Goal: Find specific page/section: Find specific page/section

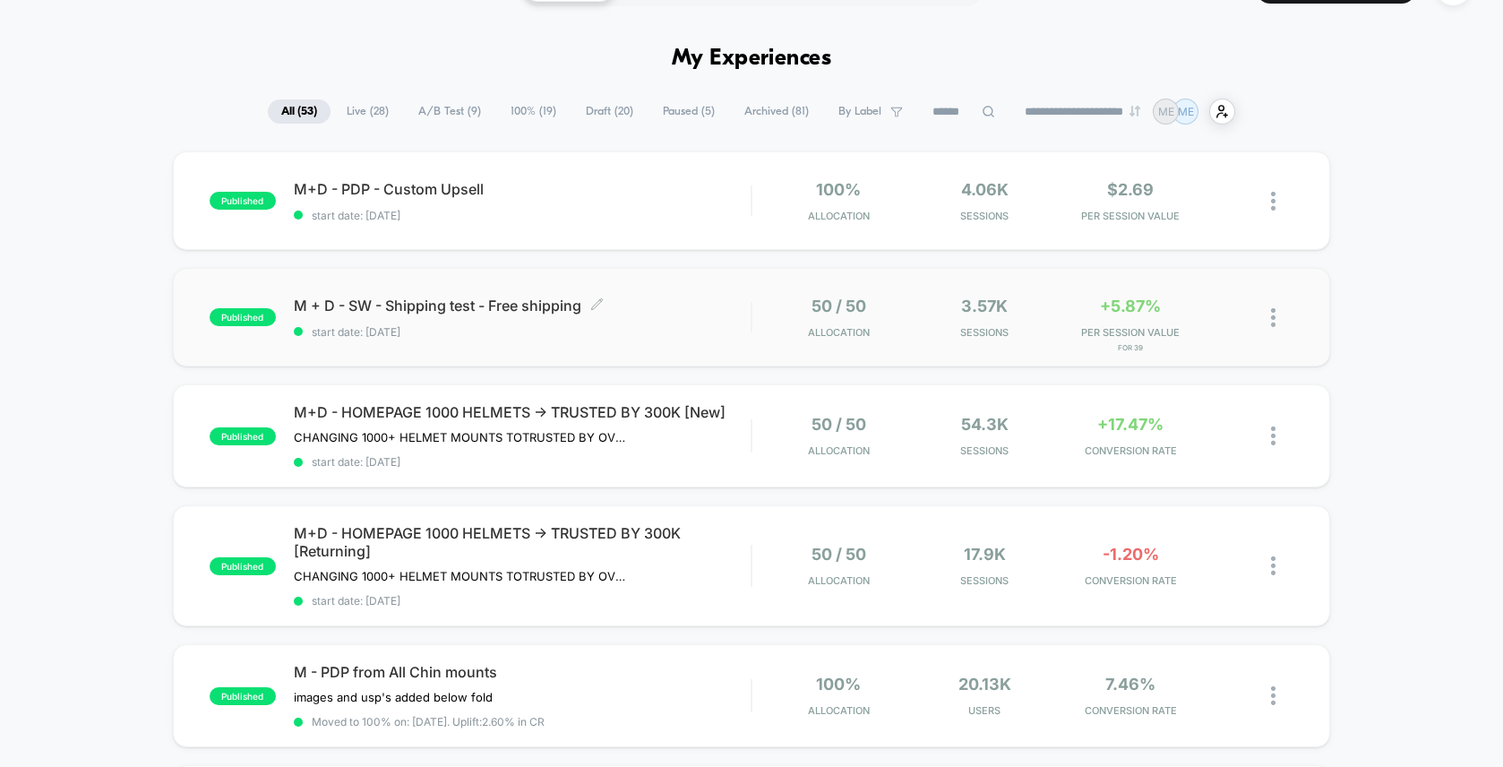
click at [685, 323] on div "M + D - SW - Shipping test - Free shipping Click to edit experience details Cli…" at bounding box center [522, 318] width 457 height 42
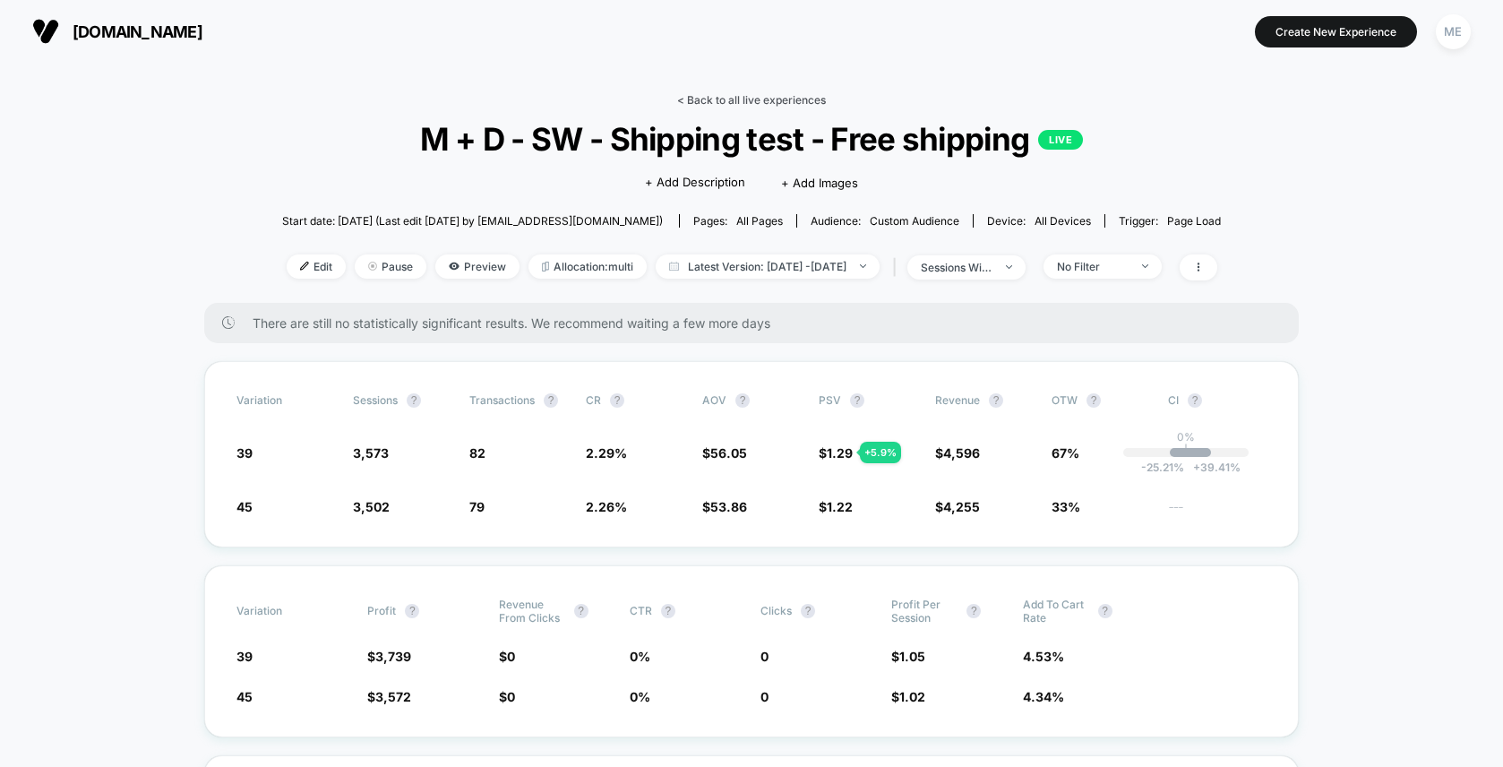
click at [719, 99] on link "< Back to all live experiences" at bounding box center [751, 99] width 149 height 13
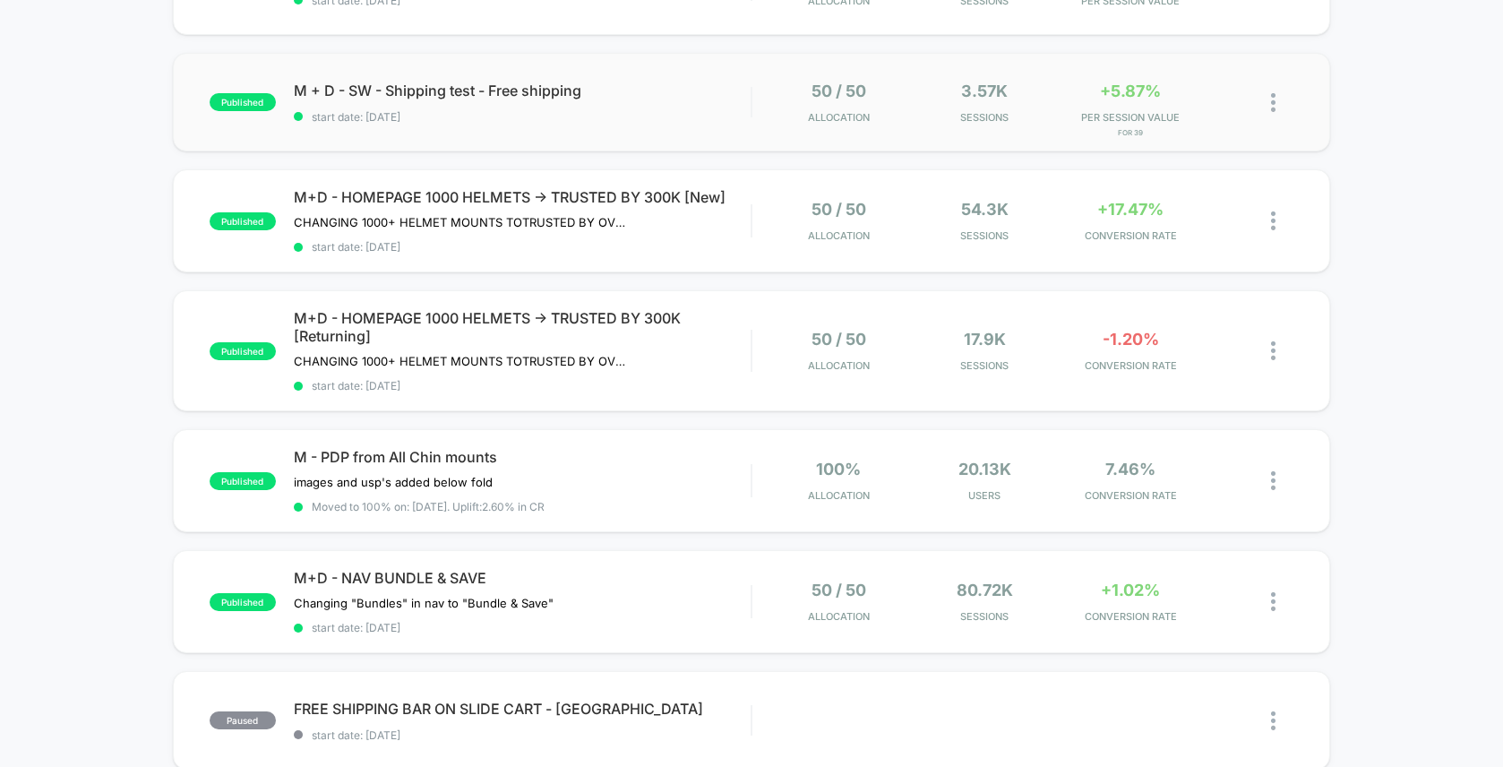
scroll to position [338, 0]
